Goal: Find specific page/section: Find specific page/section

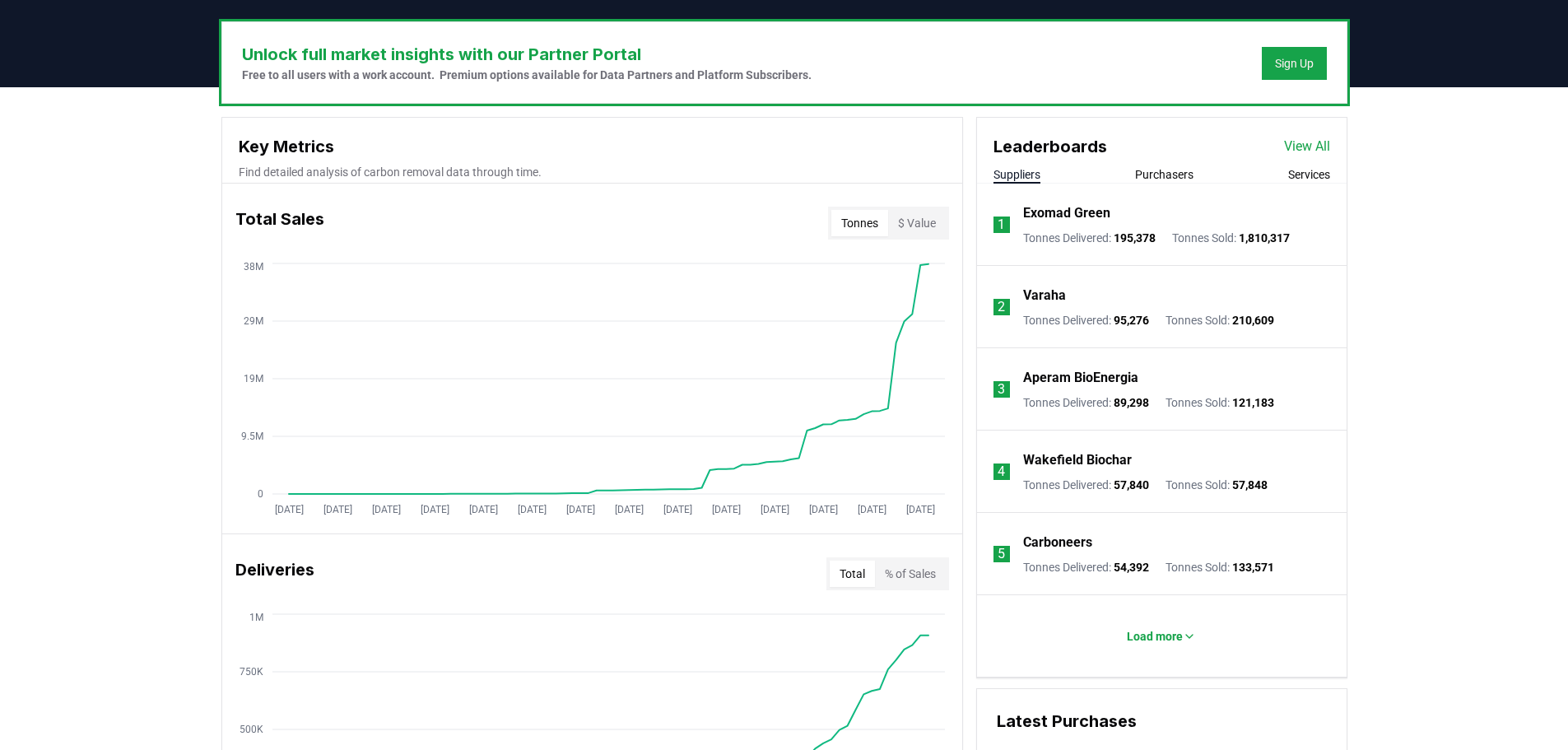
scroll to position [494, 0]
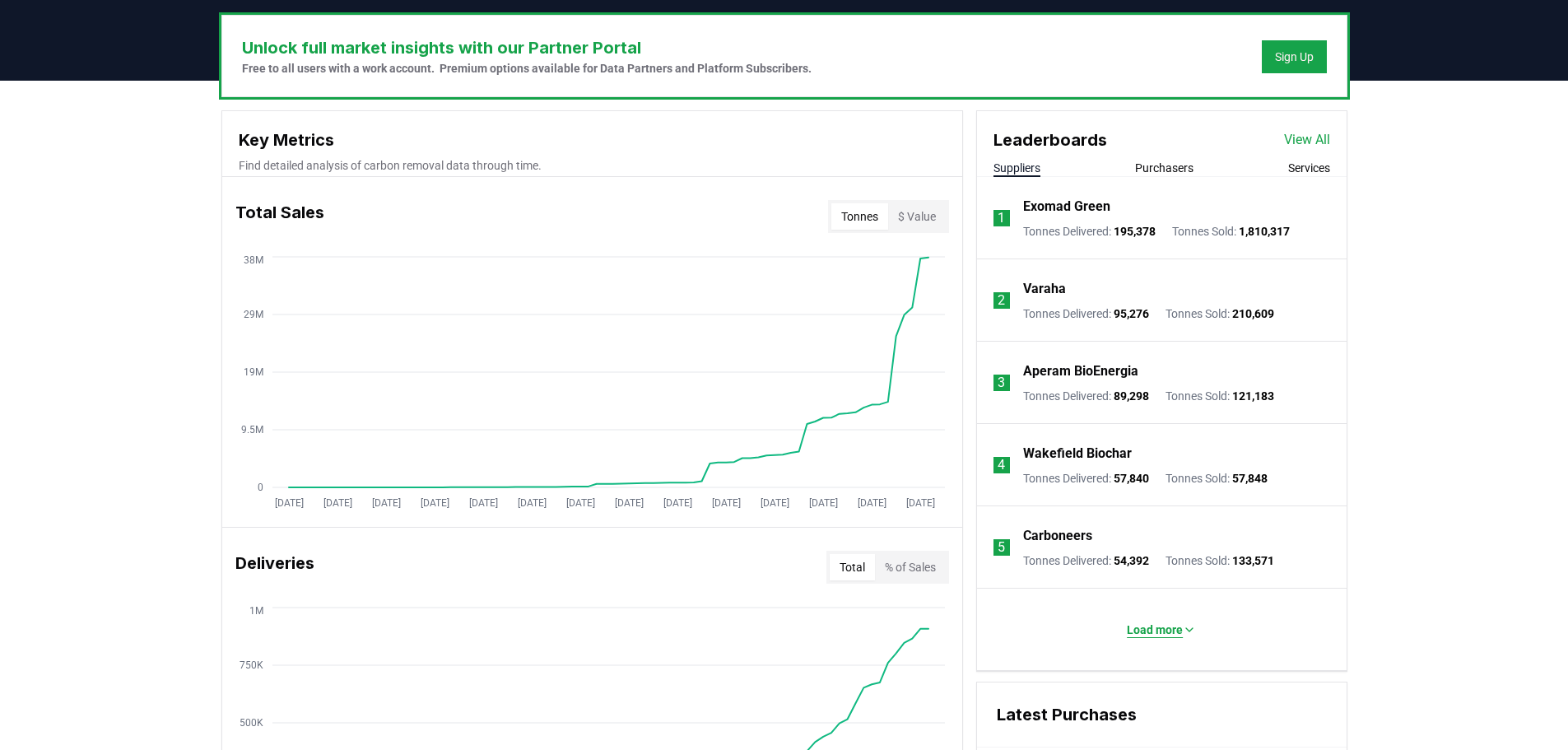
click at [1166, 629] on p "Load more" at bounding box center [1154, 630] width 56 height 17
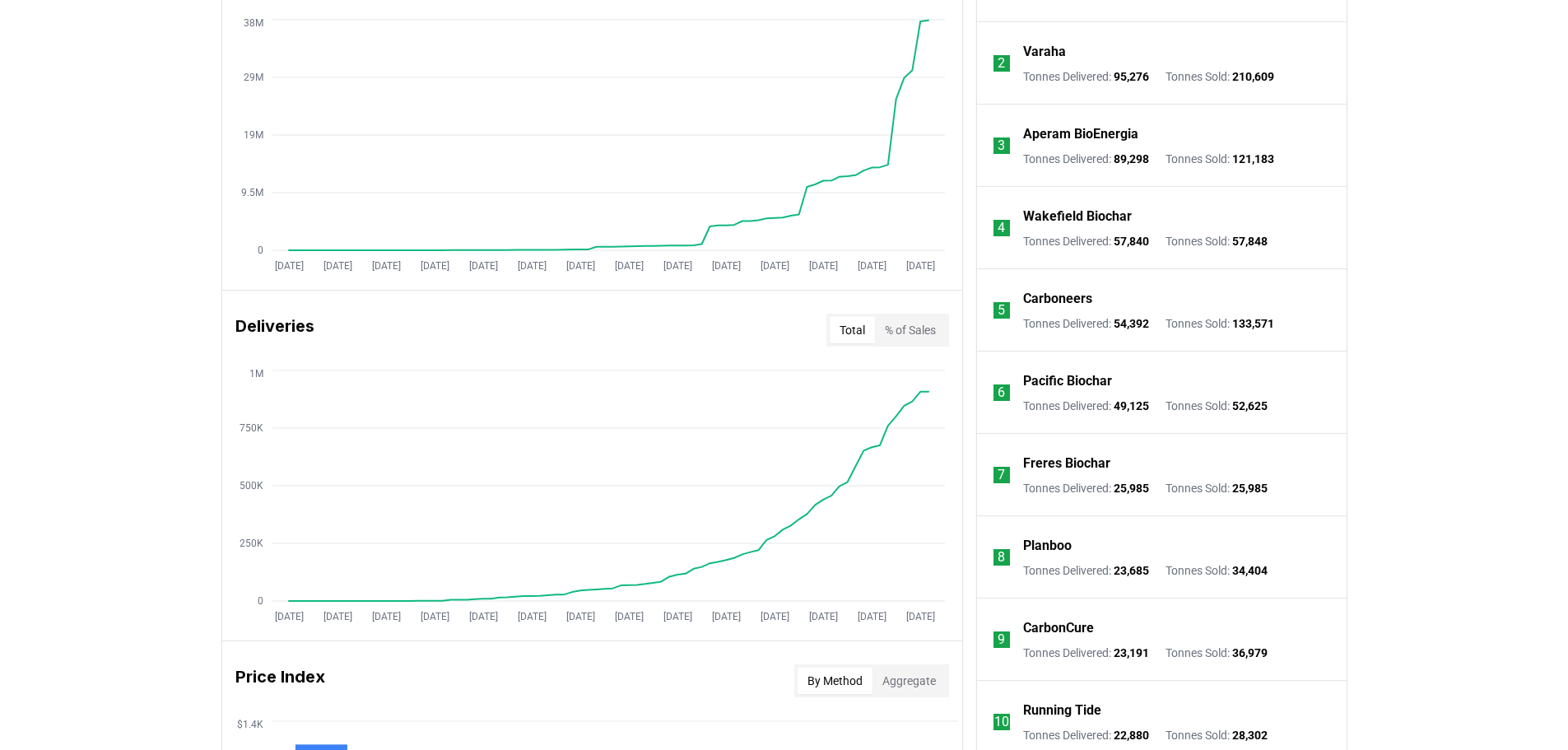
scroll to position [741, 0]
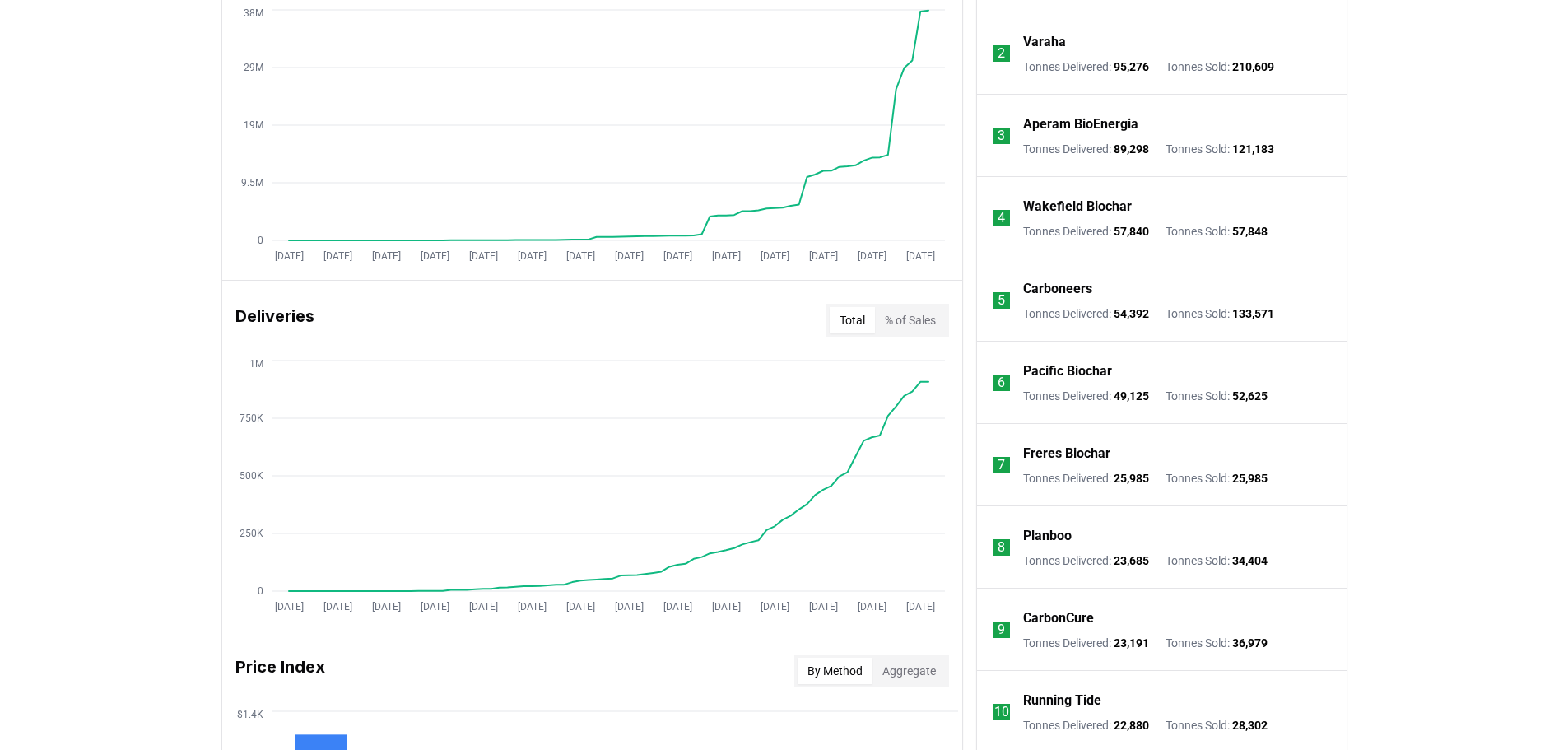
click at [928, 329] on button "% of Sales" at bounding box center [910, 320] width 70 height 26
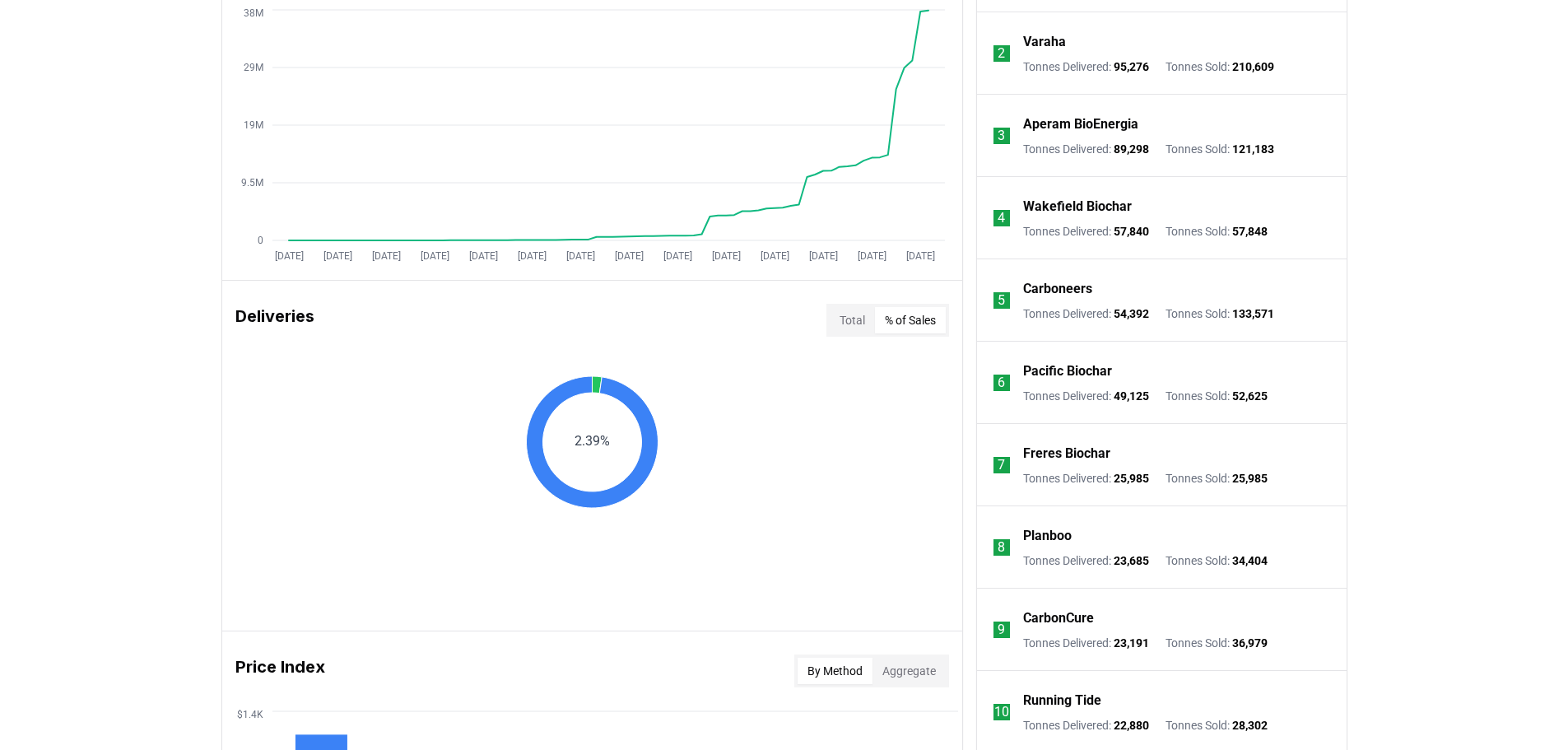
click at [830, 306] on div "Total % of Sales" at bounding box center [887, 320] width 122 height 33
click at [830, 312] on button "Total" at bounding box center [853, 320] width 45 height 26
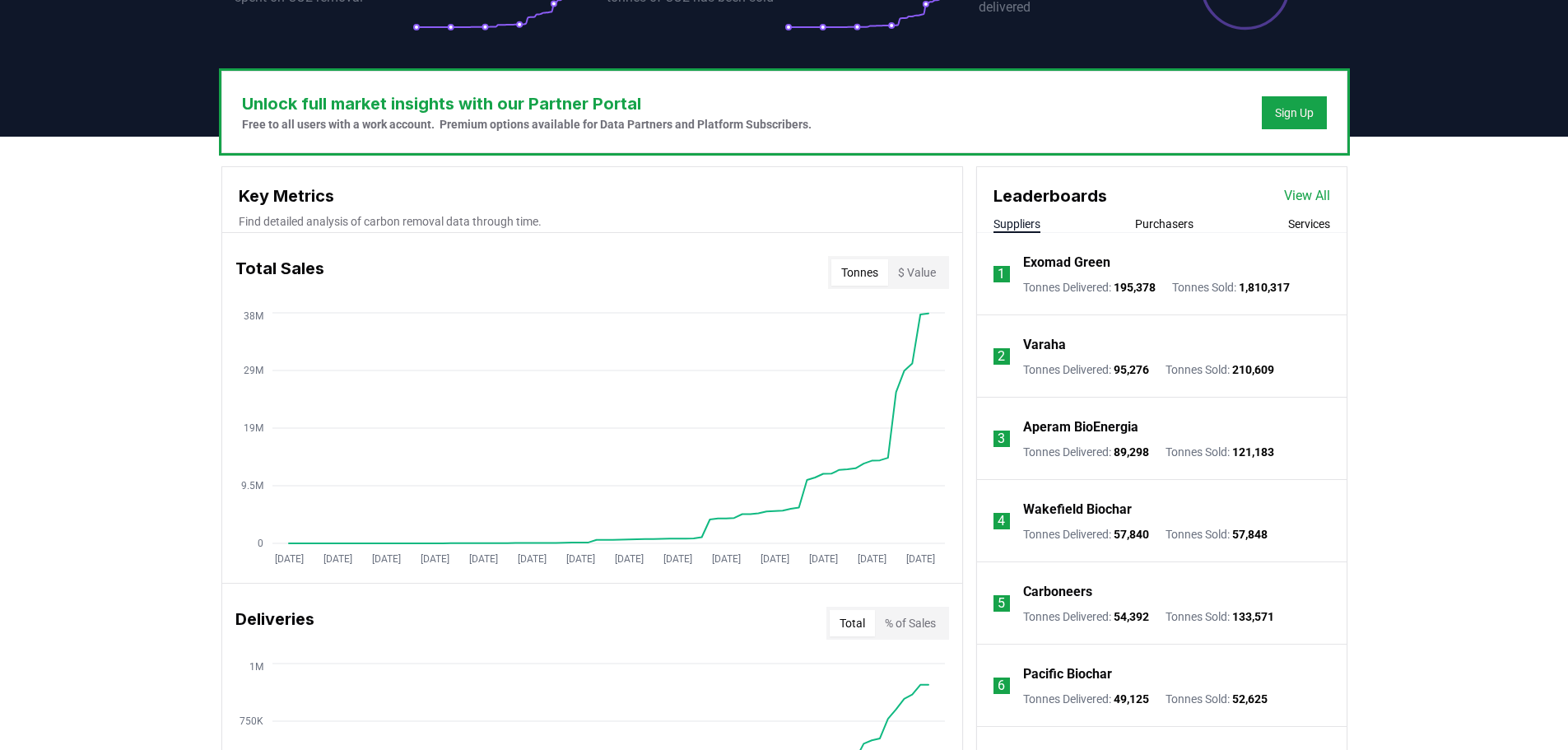
scroll to position [411, 0]
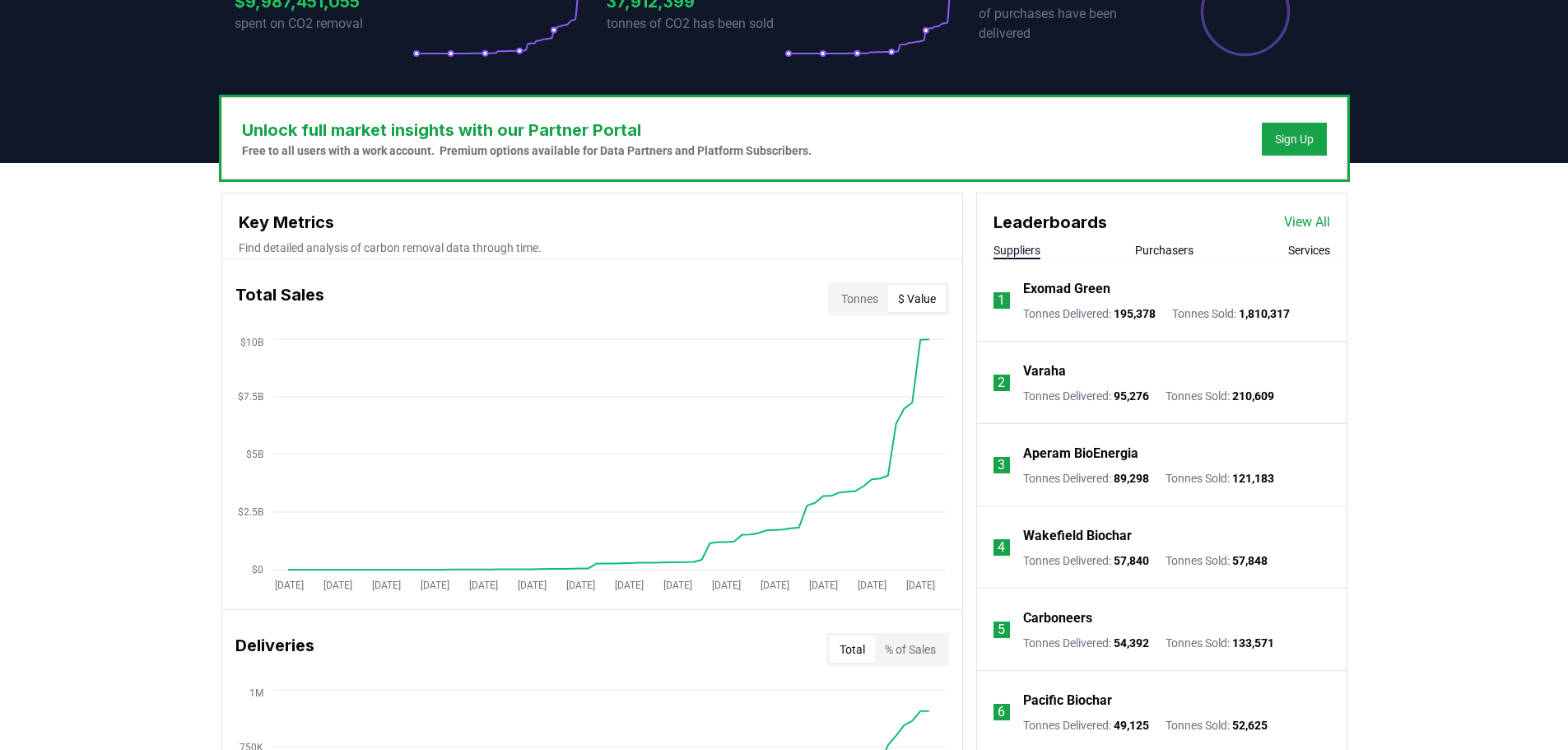
click at [918, 286] on button "$ Value" at bounding box center [916, 299] width 58 height 26
click at [877, 289] on button "Tonnes" at bounding box center [859, 299] width 57 height 26
click at [899, 298] on button "$ Value" at bounding box center [916, 299] width 58 height 26
click at [840, 304] on button "Tonnes" at bounding box center [859, 299] width 57 height 26
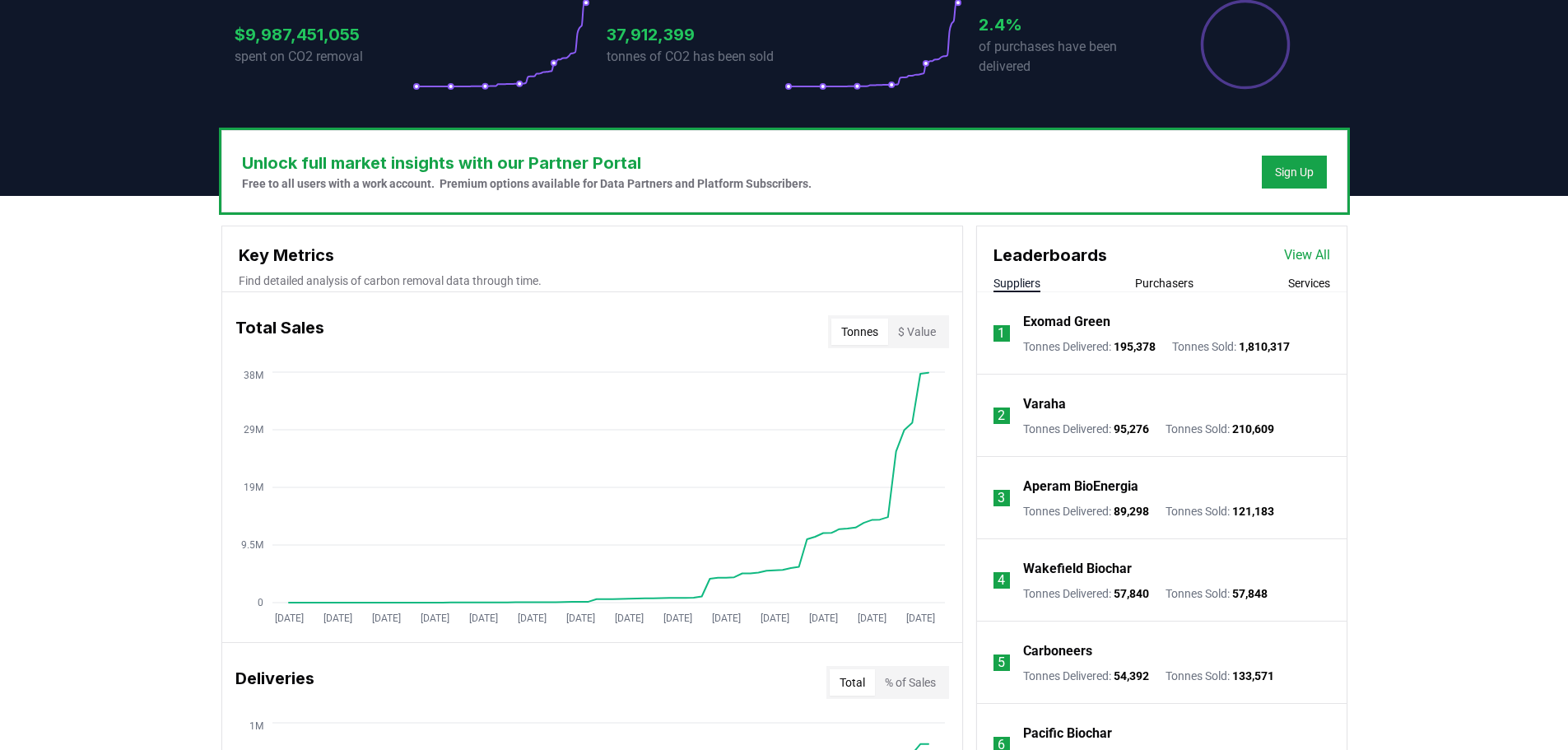
scroll to position [0, 0]
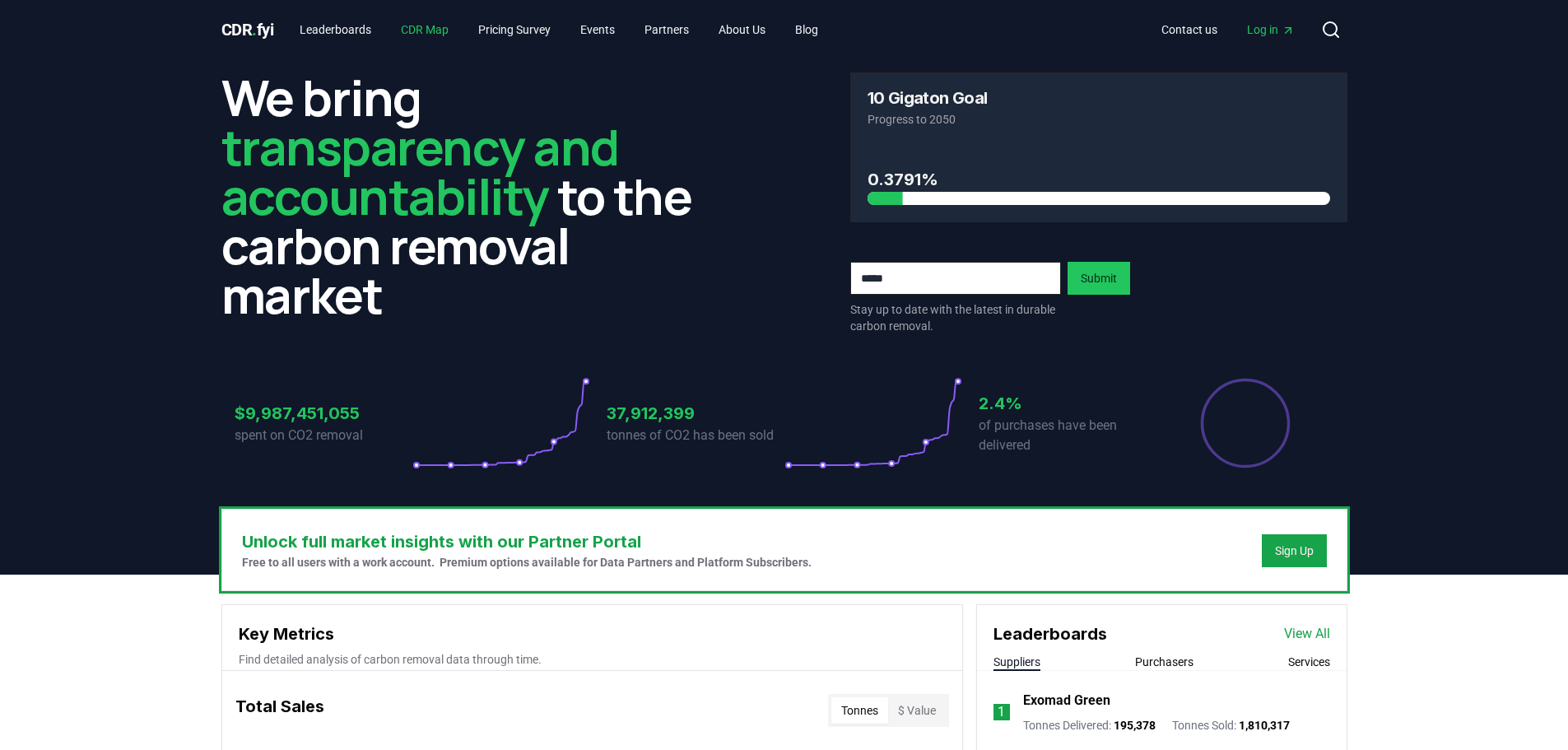
click at [423, 28] on link "CDR Map" at bounding box center [425, 29] width 74 height 29
